Goal: Information Seeking & Learning: Find specific fact

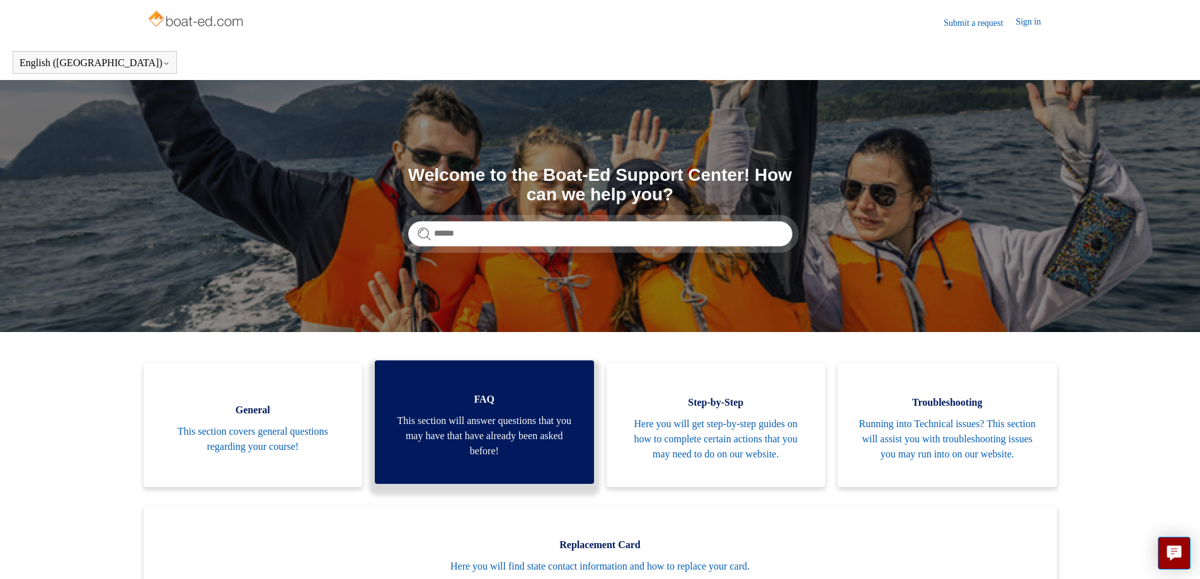
click at [535, 448] on span "This section will answer questions that you may have that have already been ask…" at bounding box center [484, 435] width 181 height 45
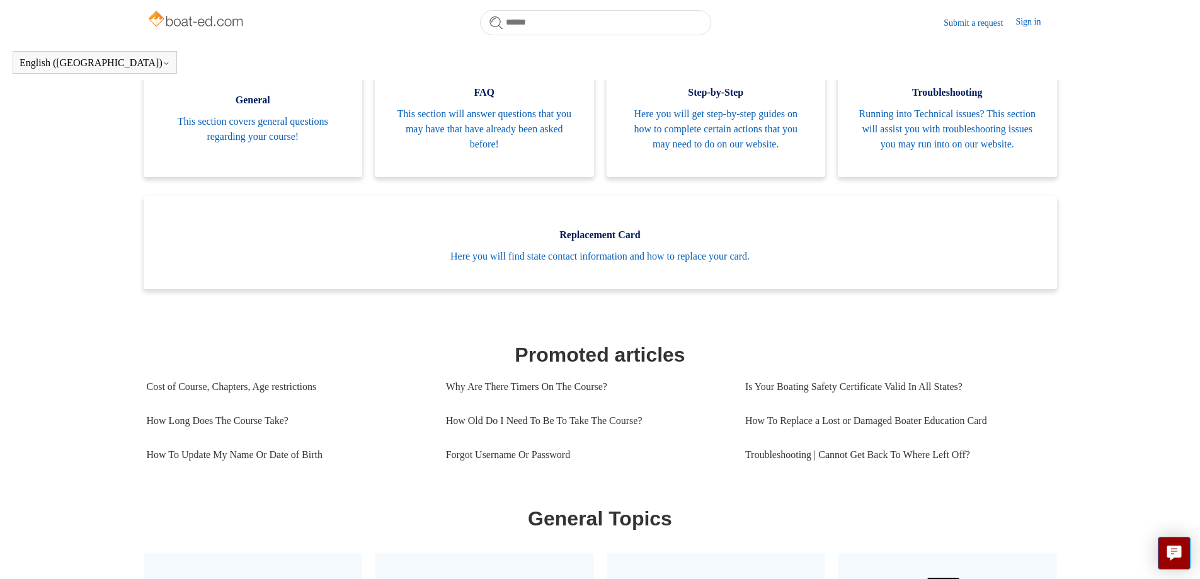
scroll to position [280, 0]
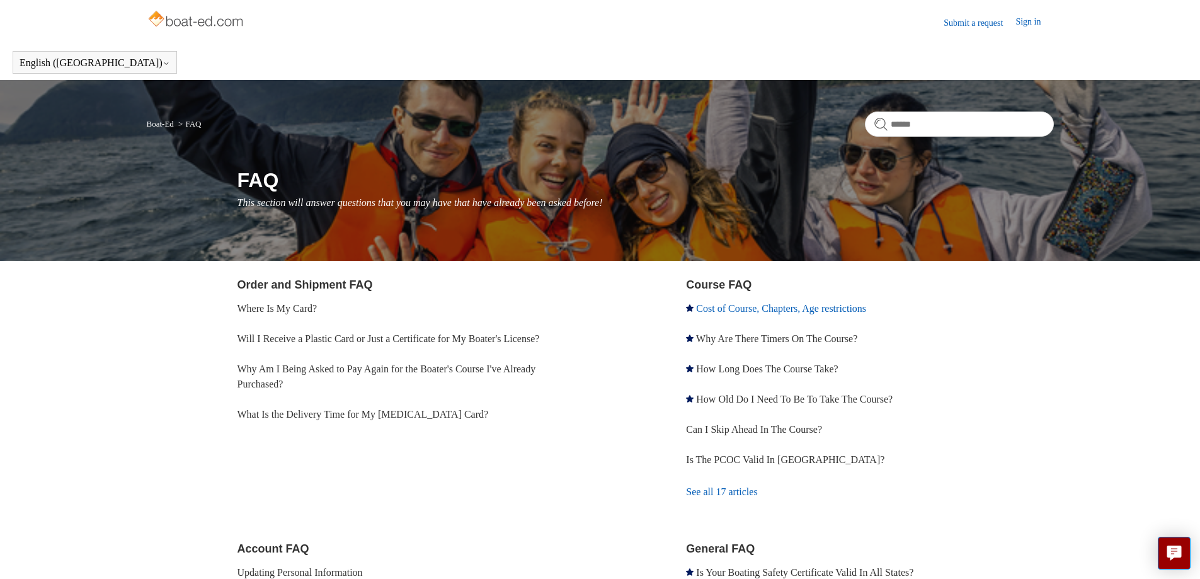
click at [733, 312] on link "Cost of Course, Chapters, Age restrictions" at bounding box center [781, 308] width 170 height 11
